Goal: Task Accomplishment & Management: Manage account settings

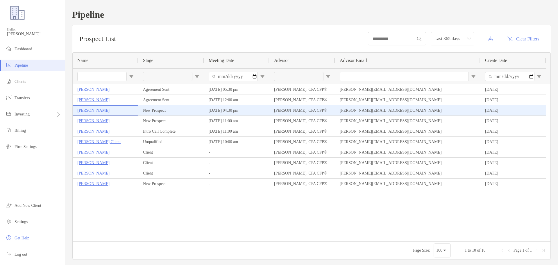
click at [100, 109] on p "[PERSON_NAME]" at bounding box center [93, 110] width 32 height 7
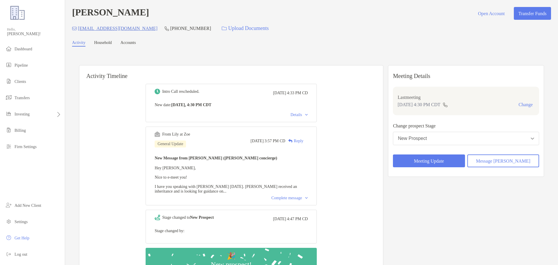
click at [453, 138] on button "New Prospect" at bounding box center [466, 138] width 146 height 13
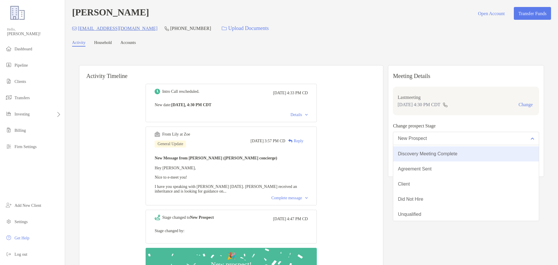
scroll to position [45, 0]
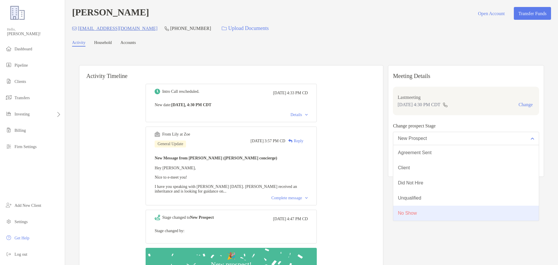
click at [453, 213] on button "No Show" at bounding box center [467, 213] width 146 height 15
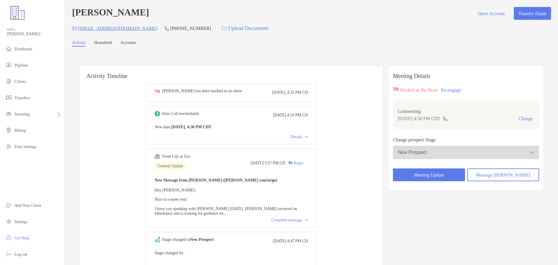
click at [463, 90] on button "Re-engage" at bounding box center [450, 90] width 23 height 7
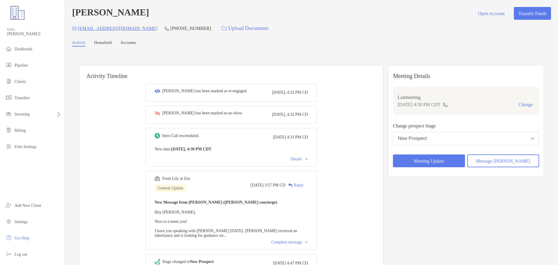
click at [448, 136] on button "New Prospect" at bounding box center [466, 138] width 146 height 13
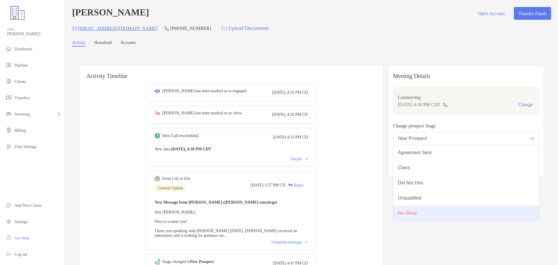
click at [433, 211] on button "No Show" at bounding box center [467, 213] width 146 height 15
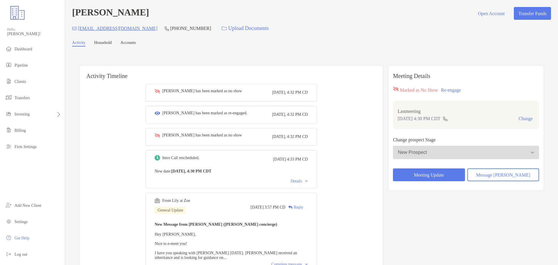
click at [364, 129] on div "[PERSON_NAME] has been marked as no show [DATE], 4:32 PM CD [PERSON_NAME] has b…" at bounding box center [231, 216] width 304 height 275
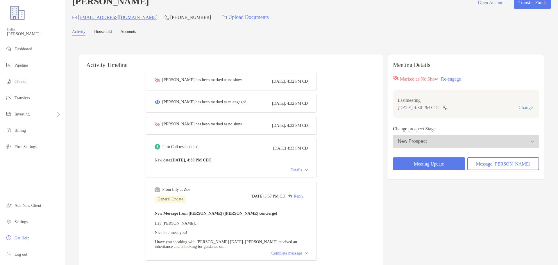
scroll to position [0, 0]
